Goal: Information Seeking & Learning: Learn about a topic

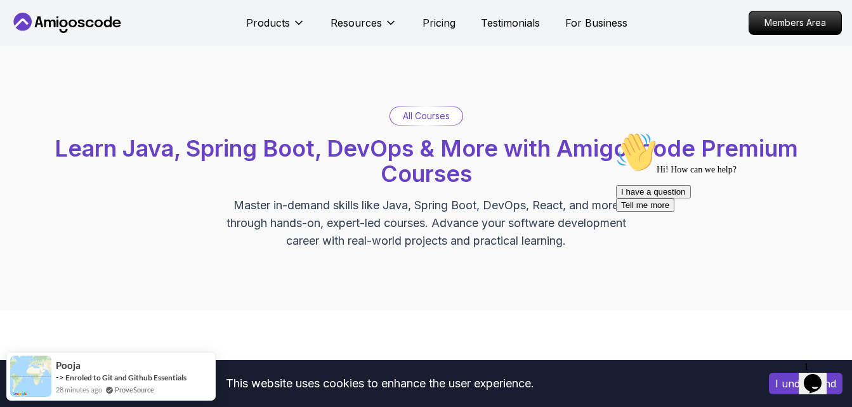
click at [616, 132] on icon "Chat attention grabber" at bounding box center [616, 132] width 0 height 0
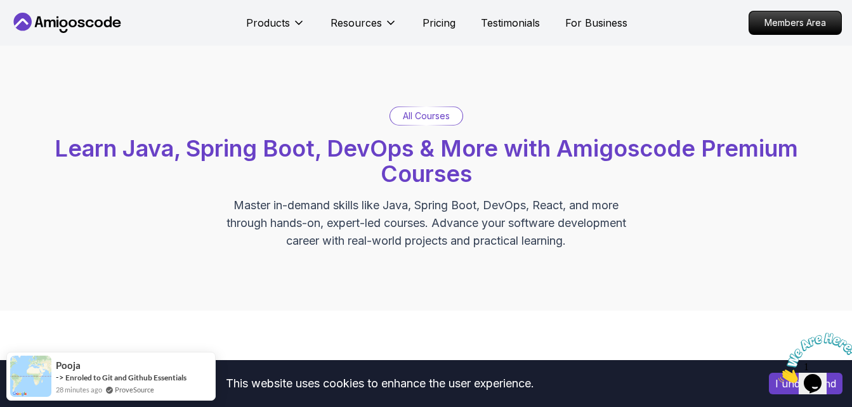
click at [778, 374] on icon "Close" at bounding box center [778, 379] width 0 height 11
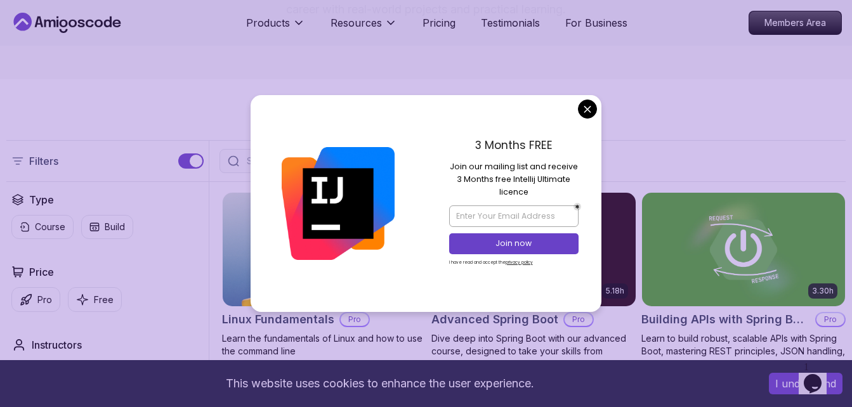
scroll to position [254, 0]
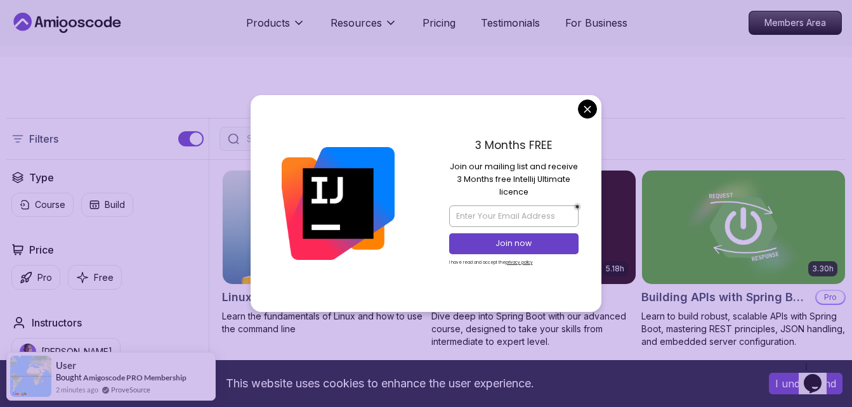
drag, startPoint x: 585, startPoint y: 108, endPoint x: 541, endPoint y: 107, distance: 43.8
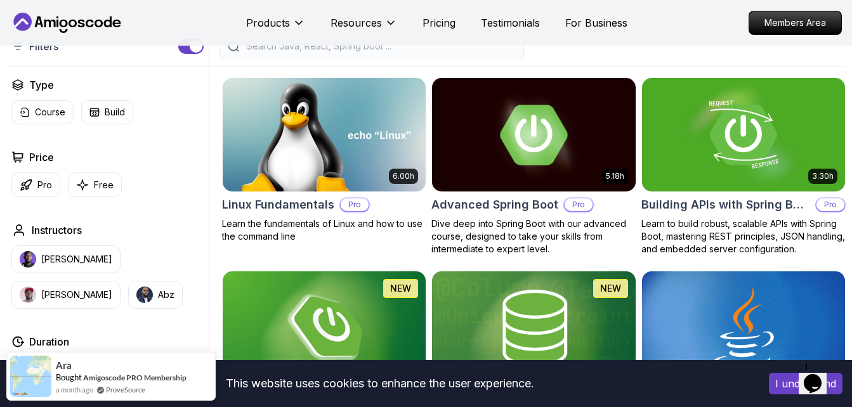
scroll to position [353, 0]
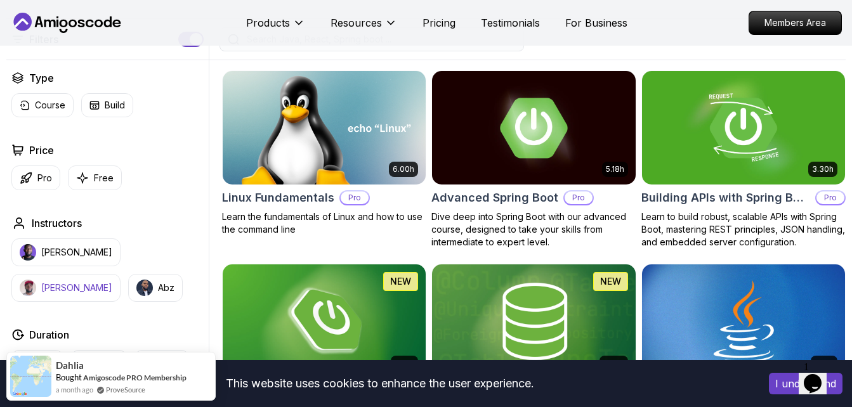
click at [112, 282] on p "[PERSON_NAME]" at bounding box center [76, 288] width 71 height 13
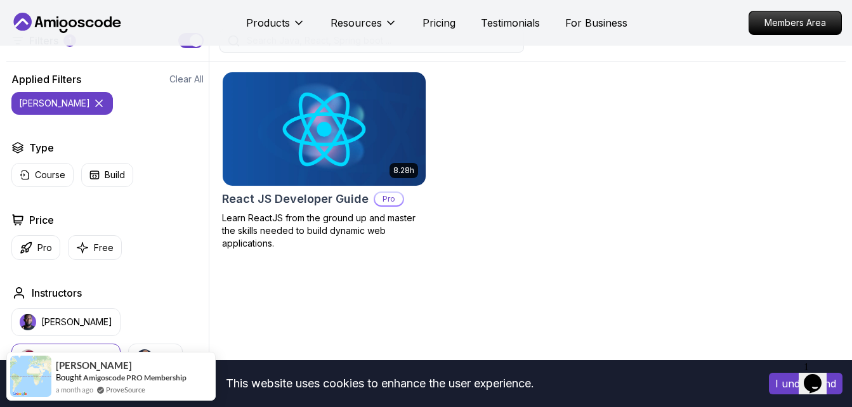
scroll to position [353, 0]
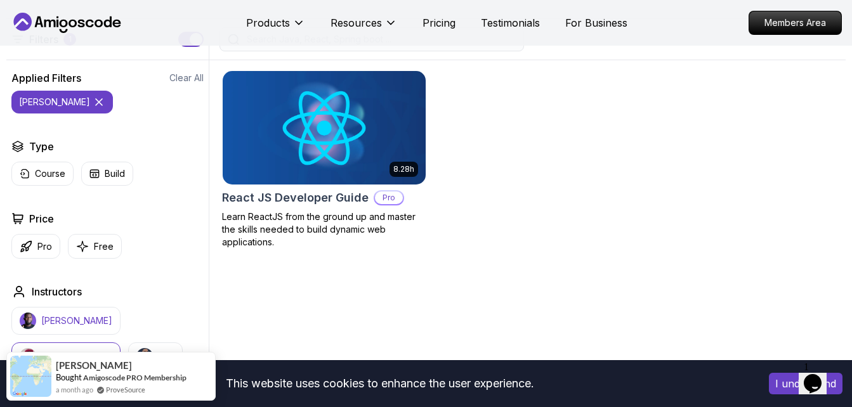
click at [74, 326] on p "[PERSON_NAME]" at bounding box center [76, 321] width 71 height 13
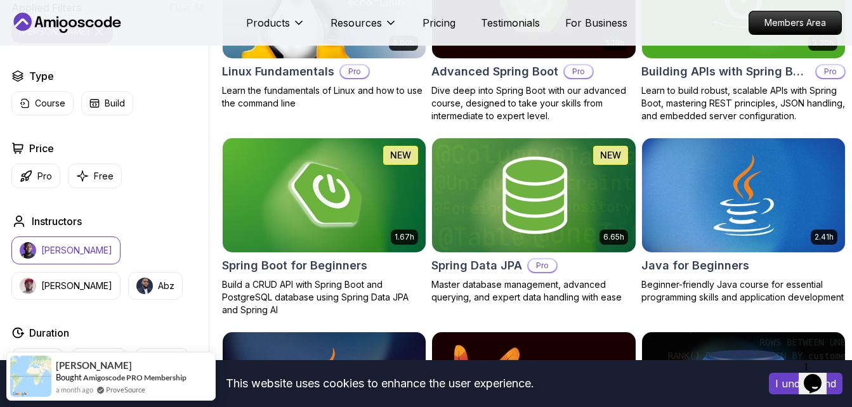
scroll to position [480, 0]
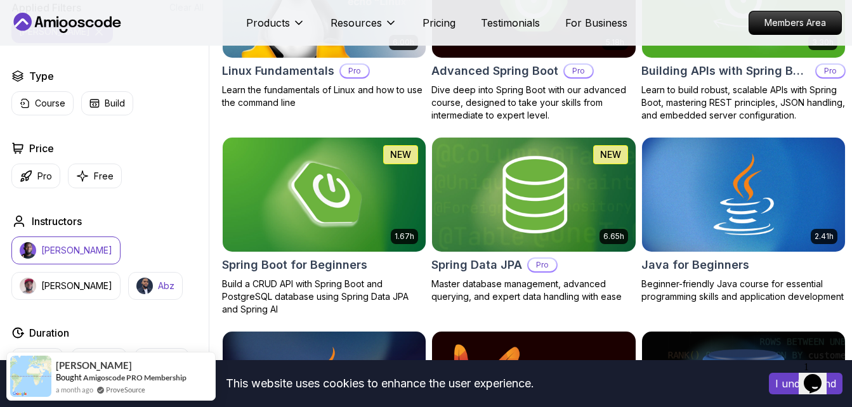
click at [158, 285] on p "Abz" at bounding box center [166, 286] width 16 height 13
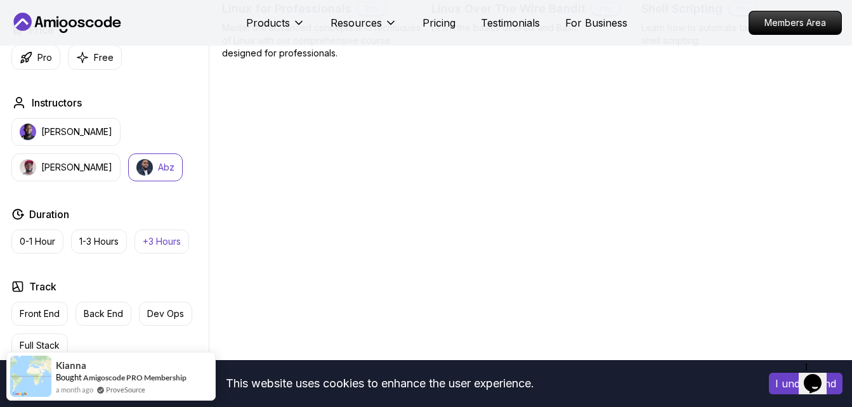
scroll to position [543, 0]
click at [63, 140] on button "[PERSON_NAME]" at bounding box center [65, 131] width 109 height 28
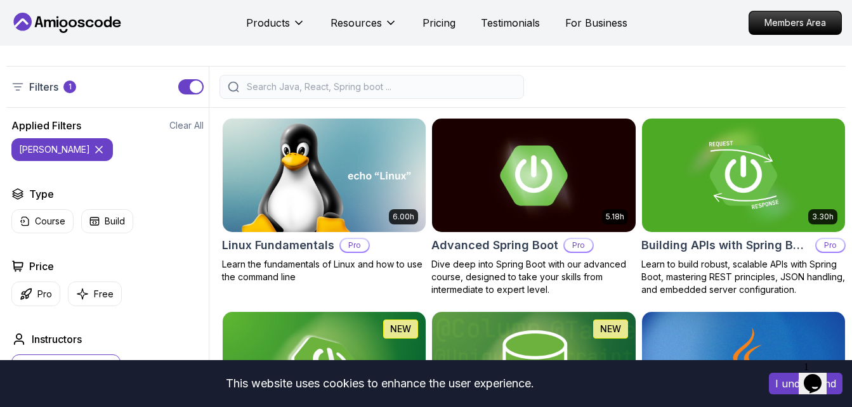
scroll to position [226, 0]
